Goal: Check status

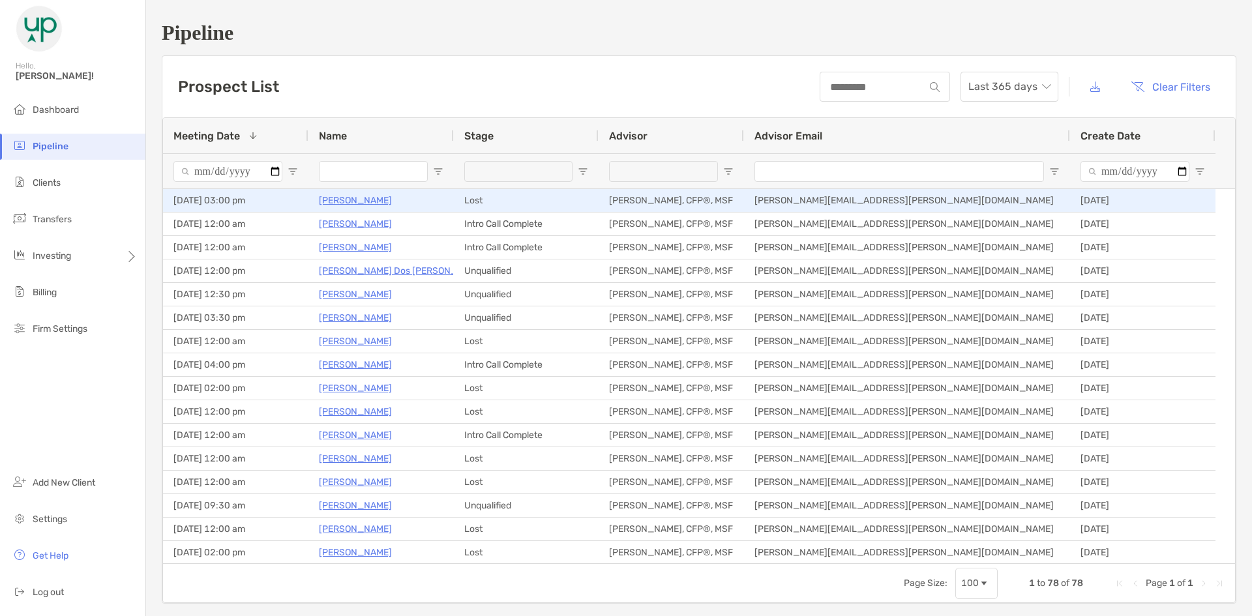
click at [368, 202] on p "[PERSON_NAME]" at bounding box center [355, 200] width 73 height 16
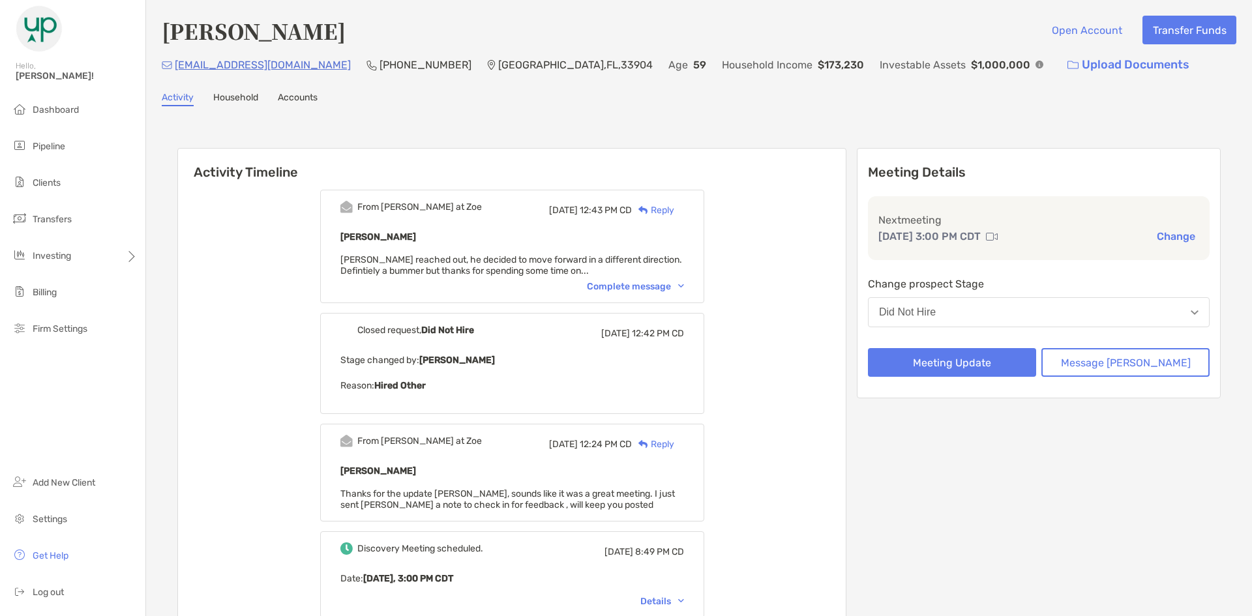
click at [616, 289] on div "Complete message" at bounding box center [635, 286] width 97 height 11
